Goal: Book appointment/travel/reservation

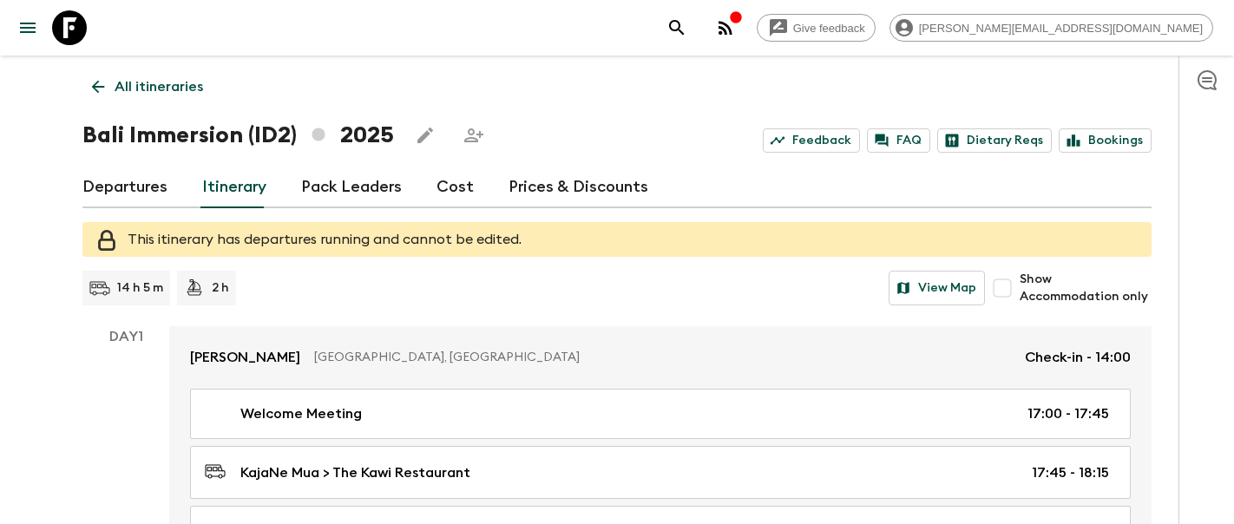
click at [57, 23] on icon at bounding box center [69, 27] width 35 height 35
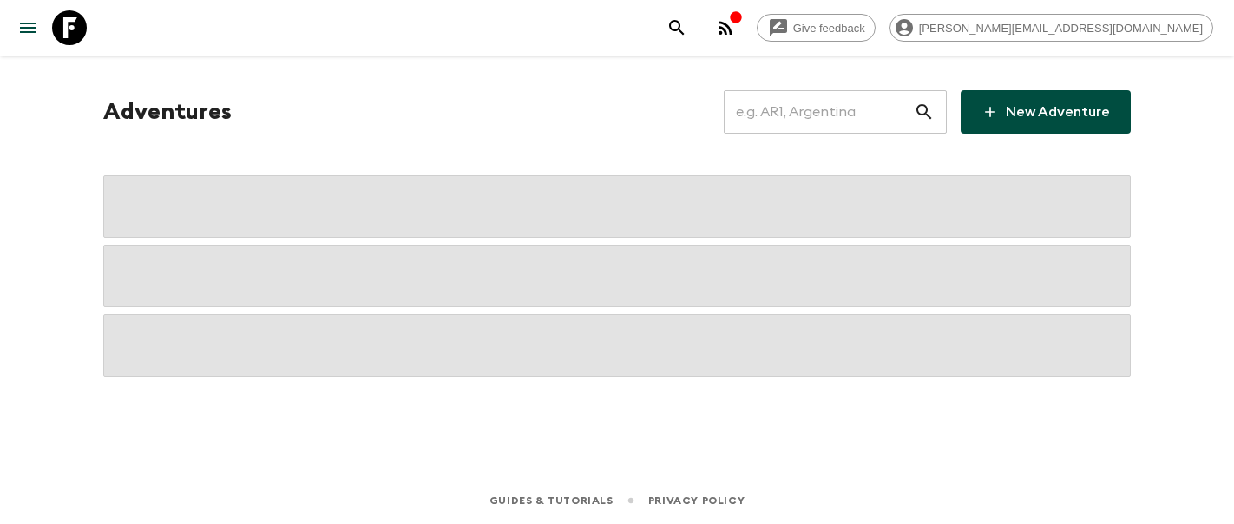
click at [835, 109] on input "text" at bounding box center [819, 112] width 190 height 49
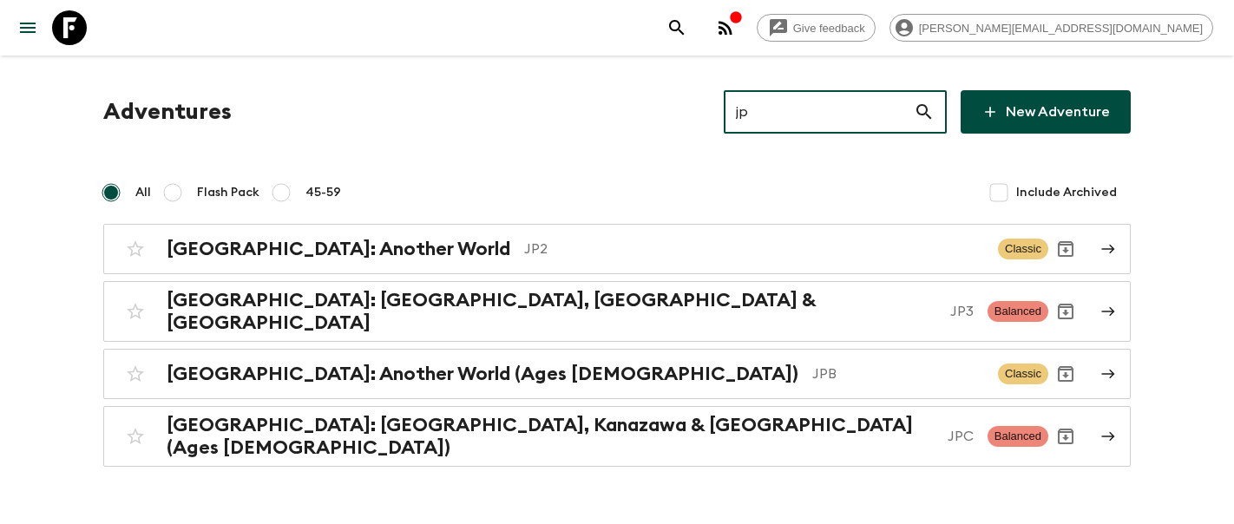
type input "jpb"
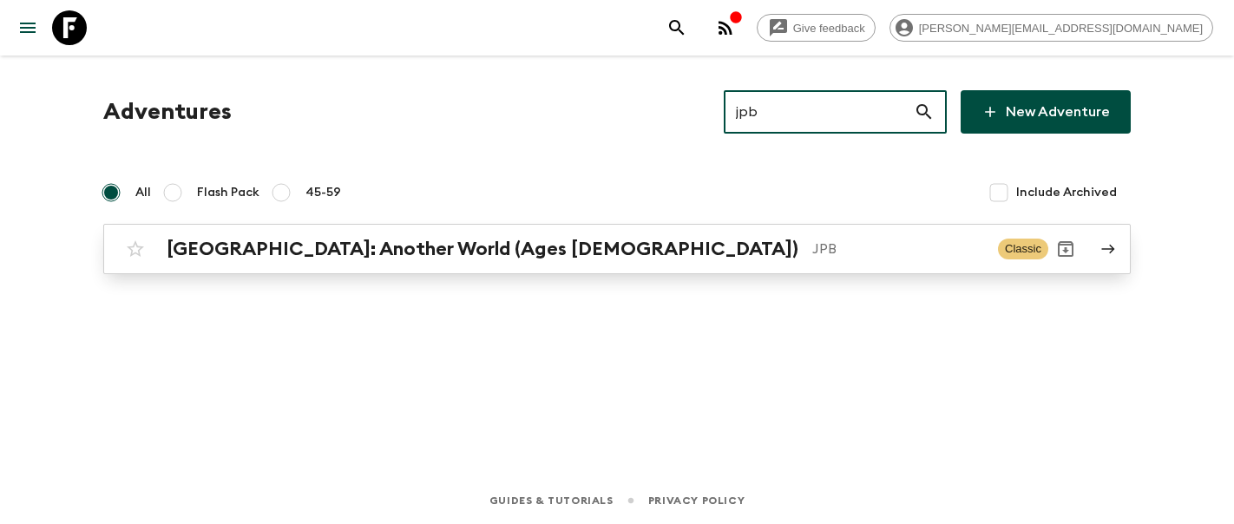
click at [812, 252] on p "JPB" at bounding box center [898, 249] width 172 height 21
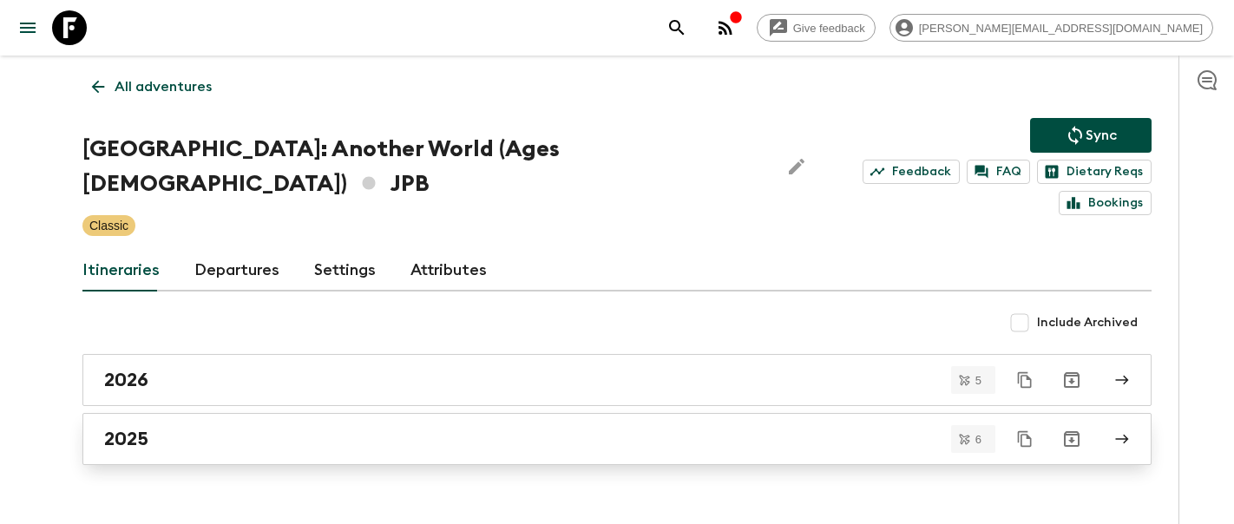
click at [181, 428] on div "2025" at bounding box center [600, 439] width 993 height 23
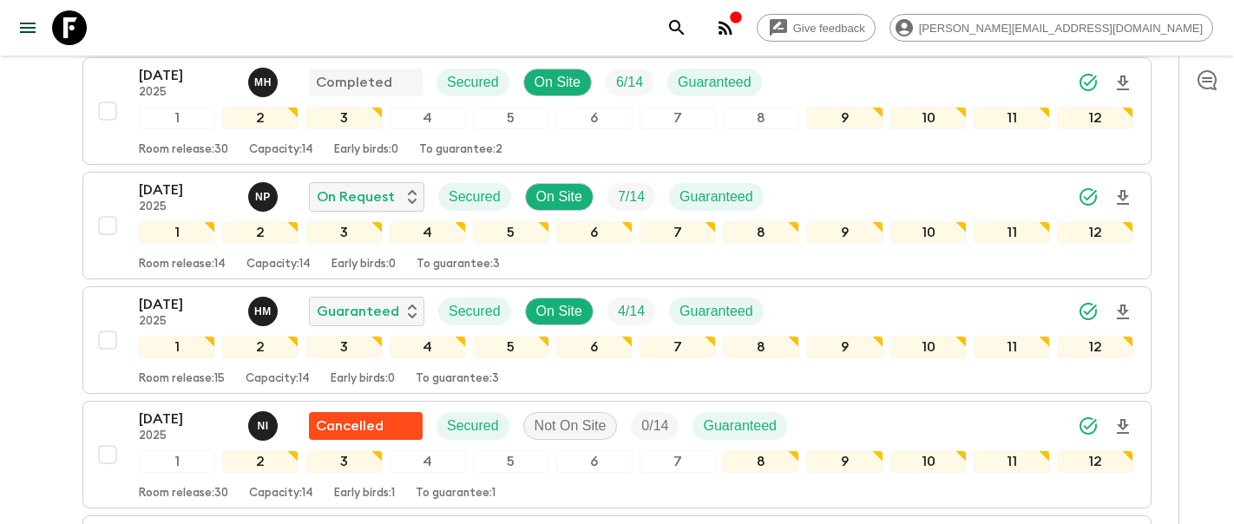
scroll to position [653, 0]
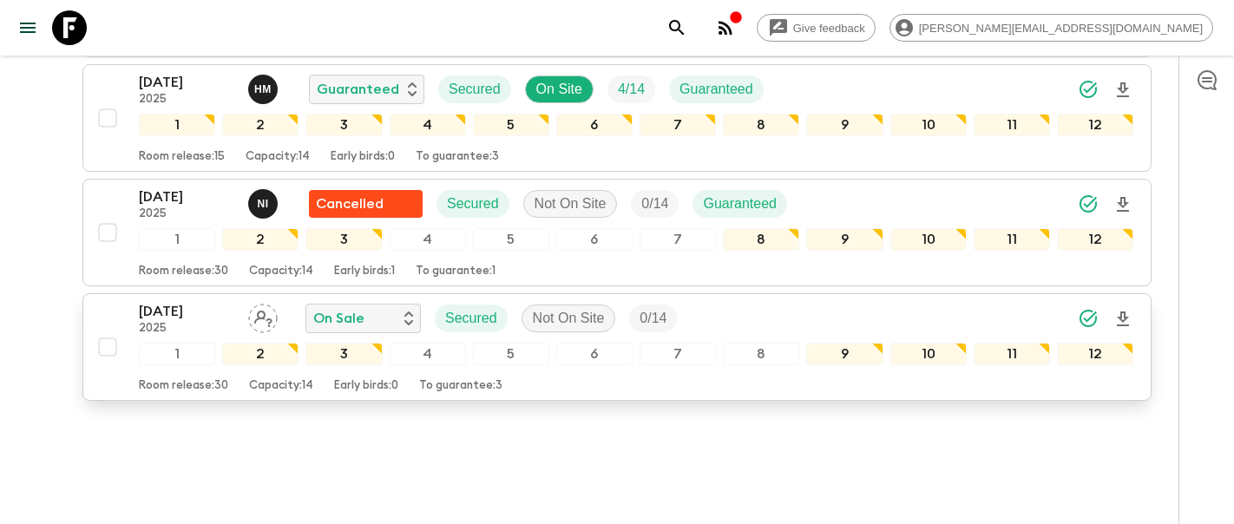
click at [152, 301] on p "[DATE]" at bounding box center [186, 311] width 95 height 21
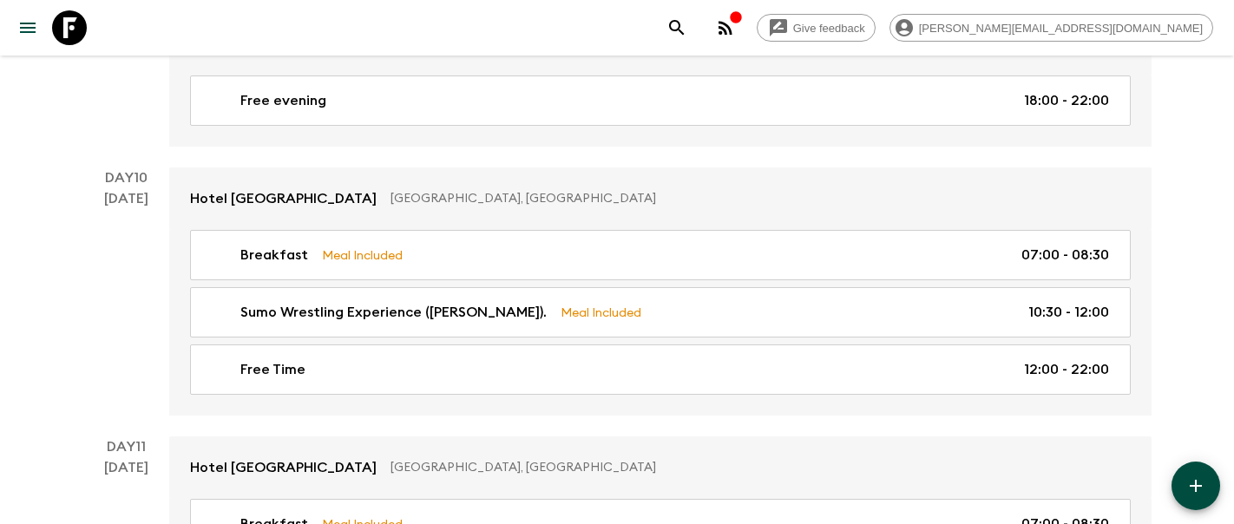
scroll to position [5566, 0]
